Goal: Task Accomplishment & Management: Manage account settings

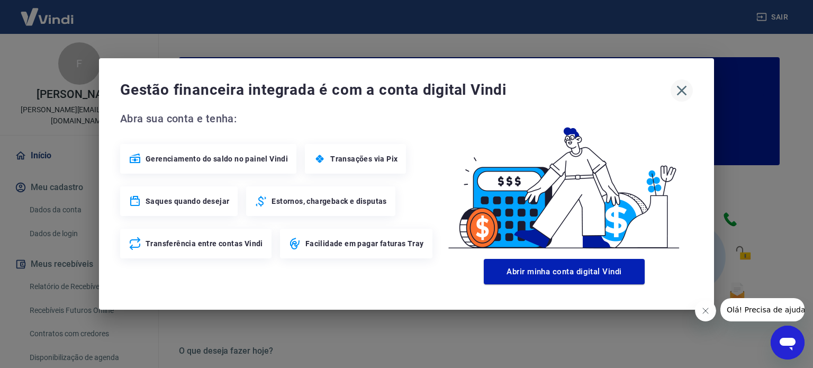
click at [683, 91] on icon "button" at bounding box center [681, 90] width 17 height 17
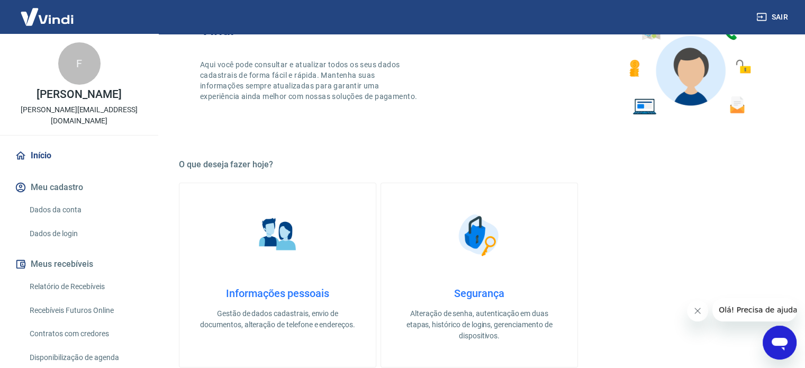
scroll to position [265, 0]
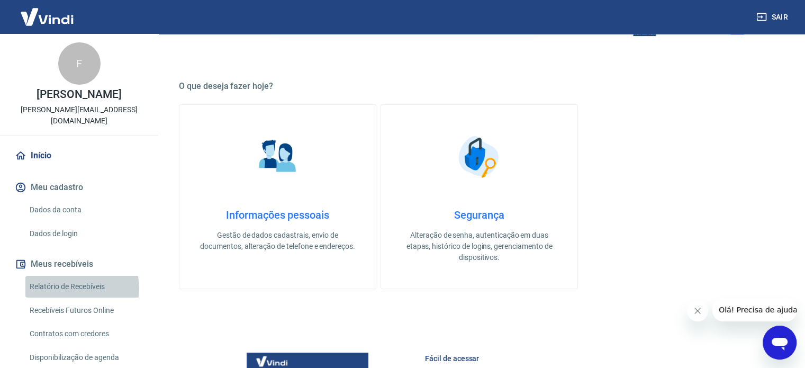
click at [77, 277] on link "Relatório de Recebíveis" at bounding box center [85, 287] width 120 height 22
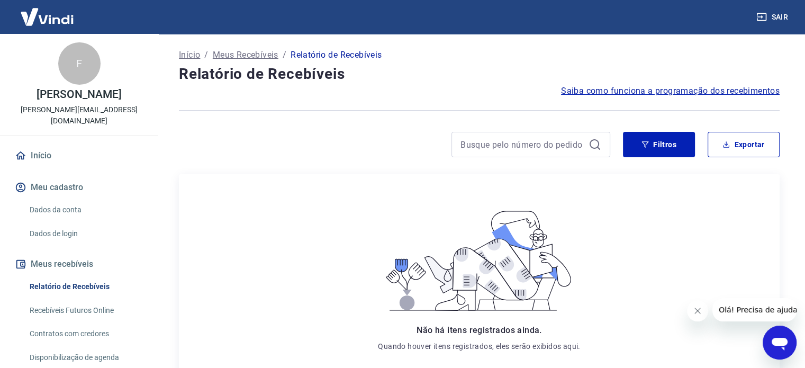
click at [79, 300] on link "Recebíveis Futuros Online" at bounding box center [85, 311] width 120 height 22
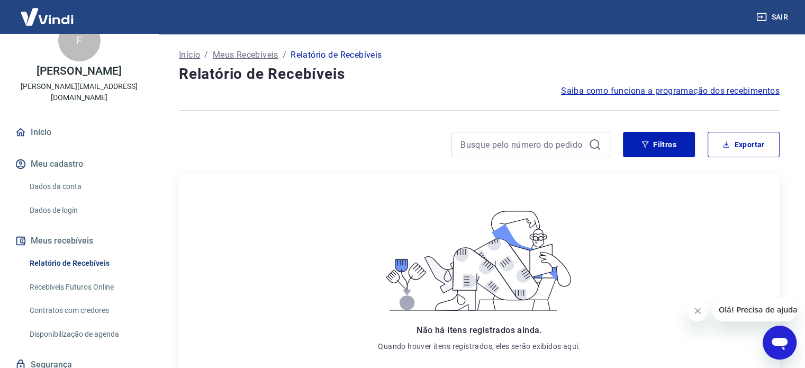
scroll to position [52, 0]
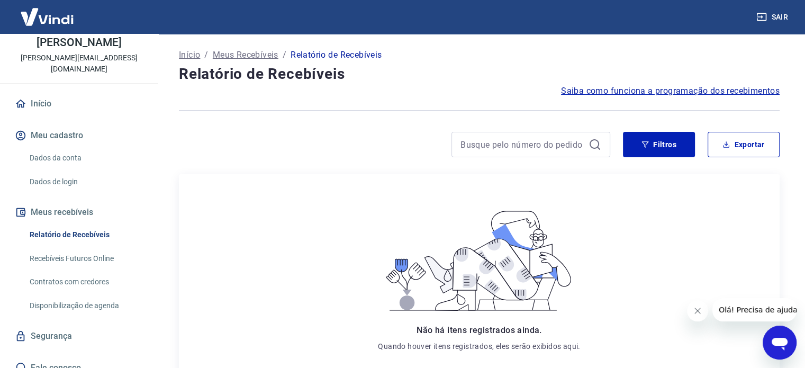
click at [770, 15] on button "Sair" at bounding box center [773, 17] width 38 height 20
